Goal: Information Seeking & Learning: Learn about a topic

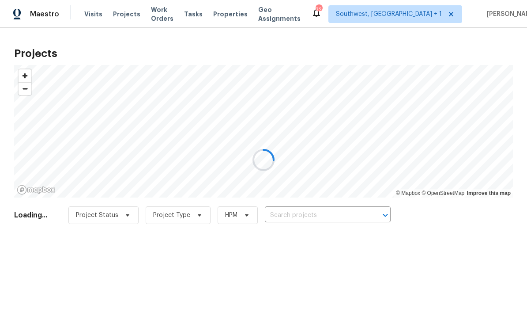
click at [319, 217] on div at bounding box center [263, 160] width 527 height 320
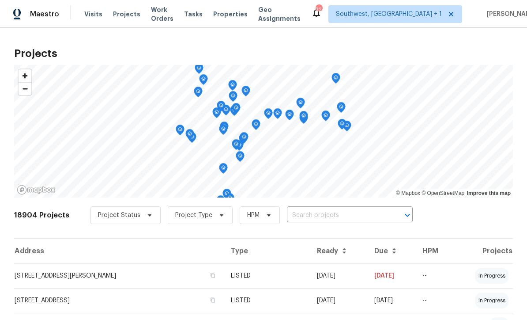
click at [321, 220] on input "text" at bounding box center [337, 215] width 101 height 14
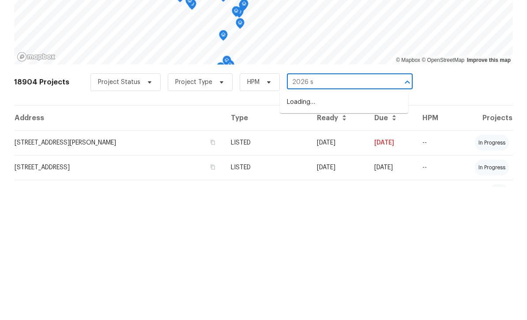
type input "2026 se"
click at [351, 242] on li "[STREET_ADDRESS]" at bounding box center [344, 249] width 128 height 15
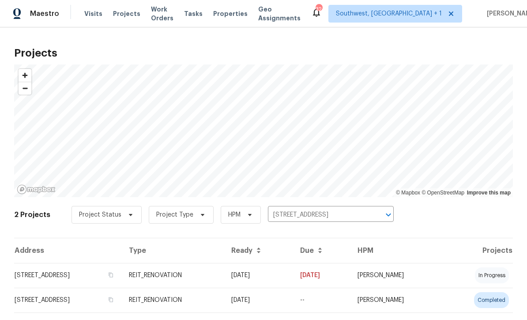
scroll to position [0, 0]
click at [293, 276] on td "[DATE]" at bounding box center [258, 275] width 69 height 25
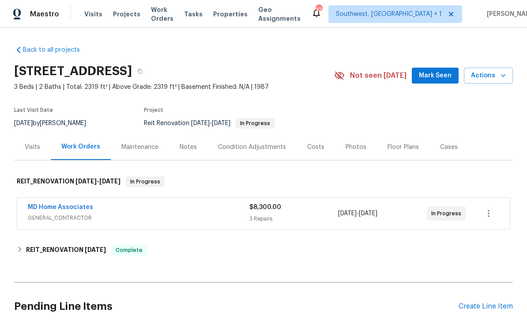
click at [307, 219] on div "3 Repairs" at bounding box center [293, 218] width 89 height 9
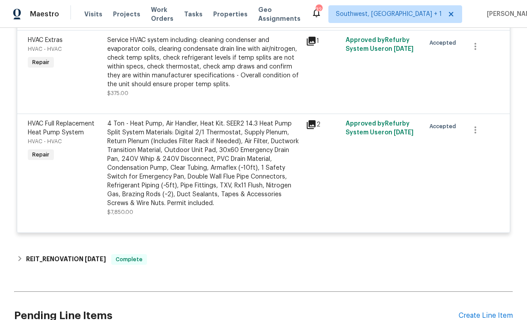
scroll to position [288, 0]
click at [313, 128] on icon at bounding box center [311, 124] width 9 height 9
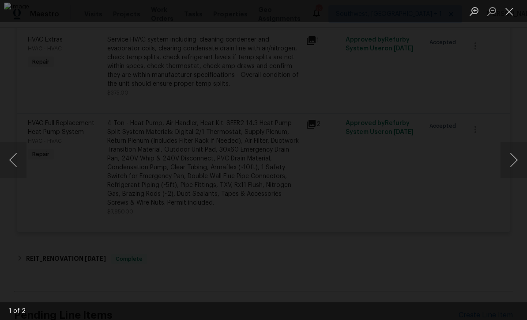
click at [517, 162] on button "Next image" at bounding box center [514, 159] width 26 height 35
click at [517, 160] on button "Next image" at bounding box center [514, 159] width 26 height 35
click at [517, 165] on button "Next image" at bounding box center [514, 159] width 26 height 35
click at [515, 14] on button "Close lightbox" at bounding box center [510, 11] width 18 height 15
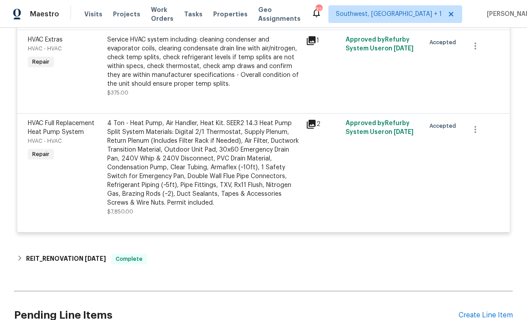
click at [235, 77] on div "Service HVAC system including: cleaning condenser and evaporator coils, clearin…" at bounding box center [203, 61] width 193 height 53
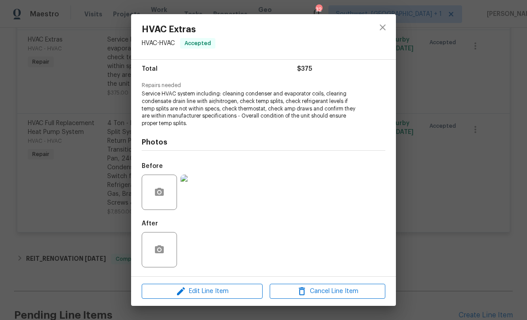
scroll to position [73, 0]
click at [203, 204] on img at bounding box center [198, 191] width 35 height 35
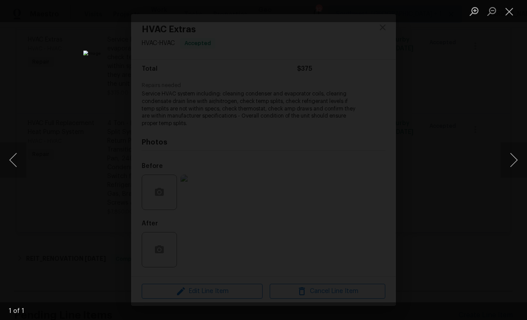
click at [506, 14] on button "Close lightbox" at bounding box center [510, 11] width 18 height 15
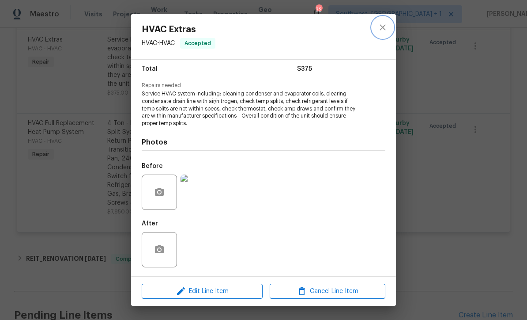
click at [385, 32] on icon "close" at bounding box center [382, 27] width 11 height 11
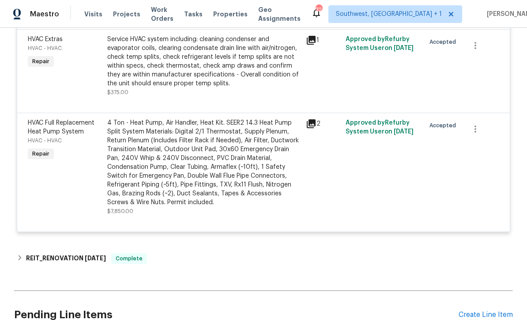
scroll to position [268, 0]
